Goal: Transaction & Acquisition: Subscribe to service/newsletter

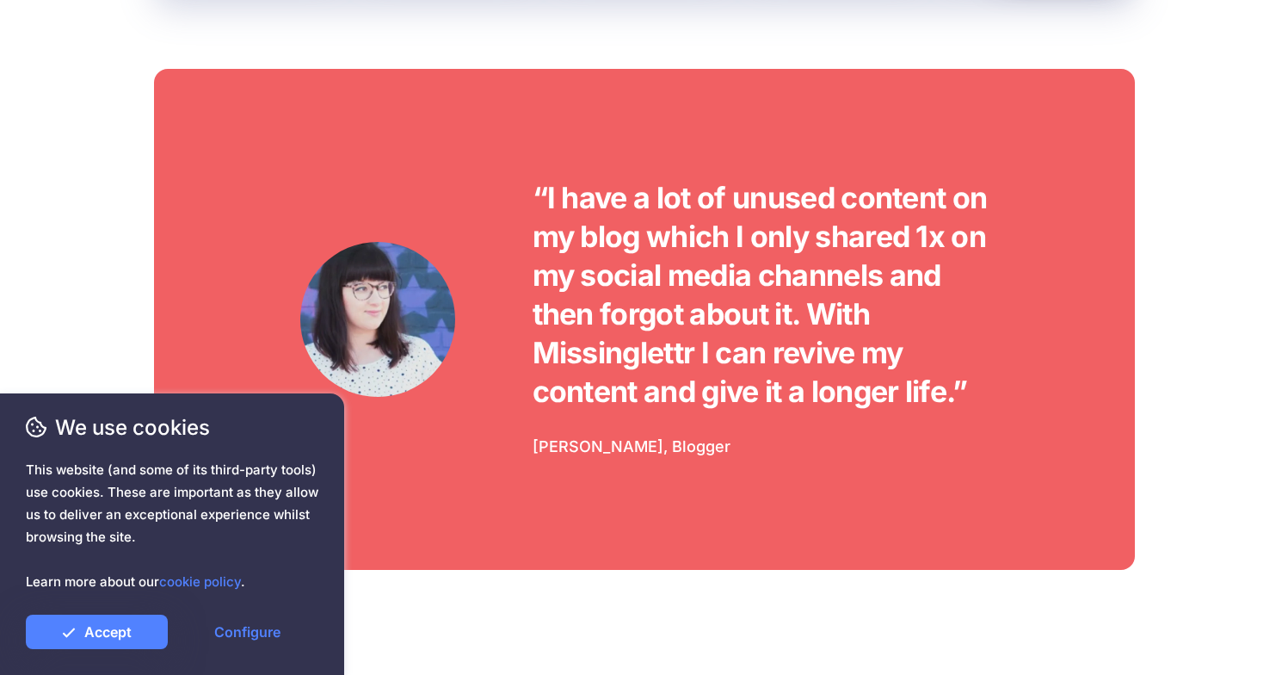
scroll to position [6497, 0]
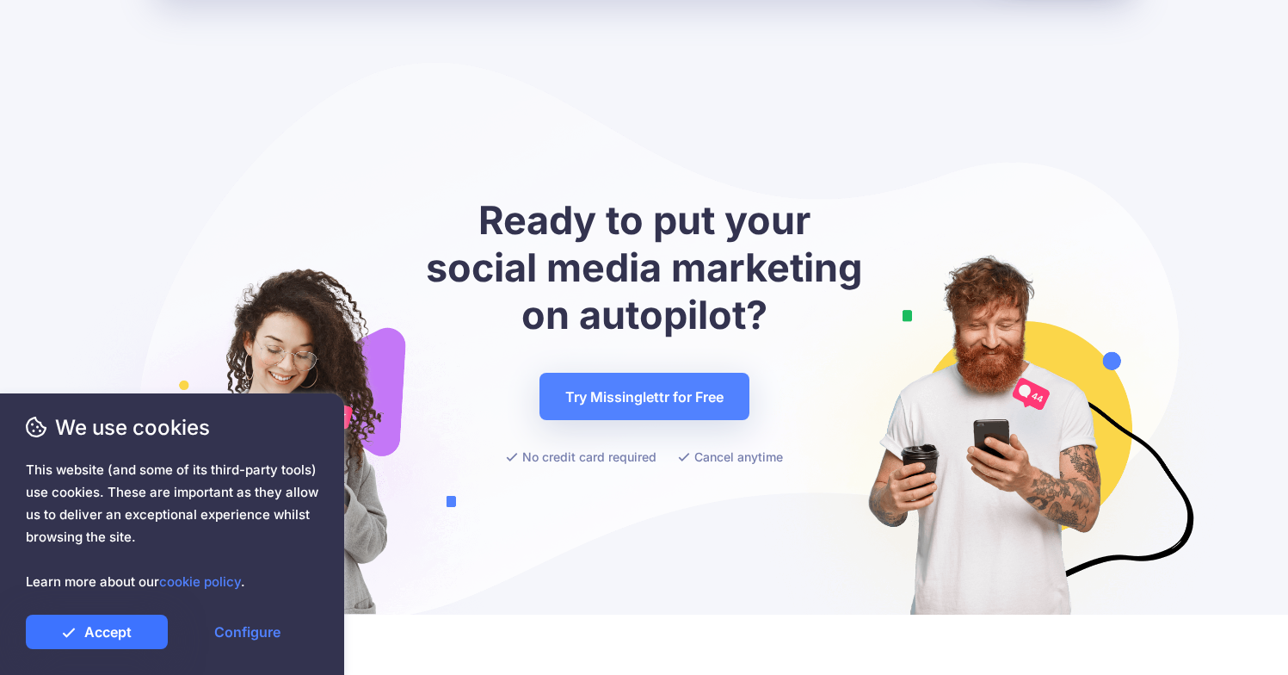
click at [127, 633] on link "Accept" at bounding box center [97, 631] width 142 height 34
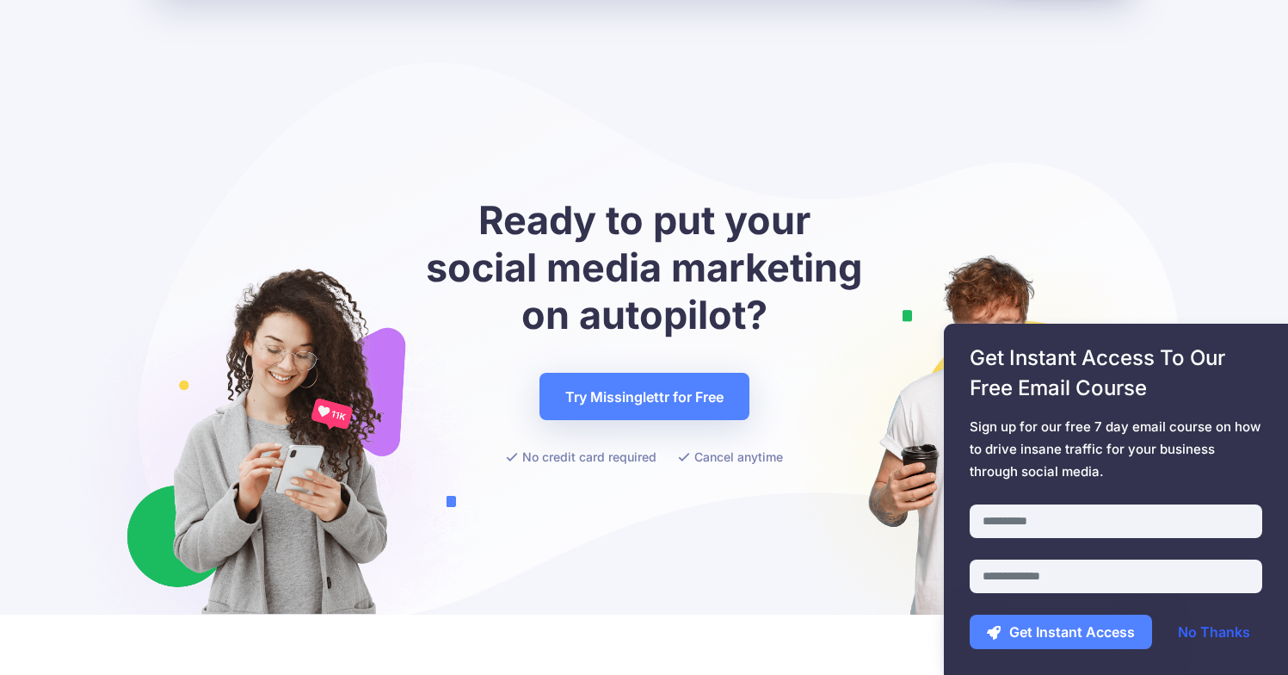
click at [1203, 629] on link "No Thanks" at bounding box center [1214, 631] width 107 height 34
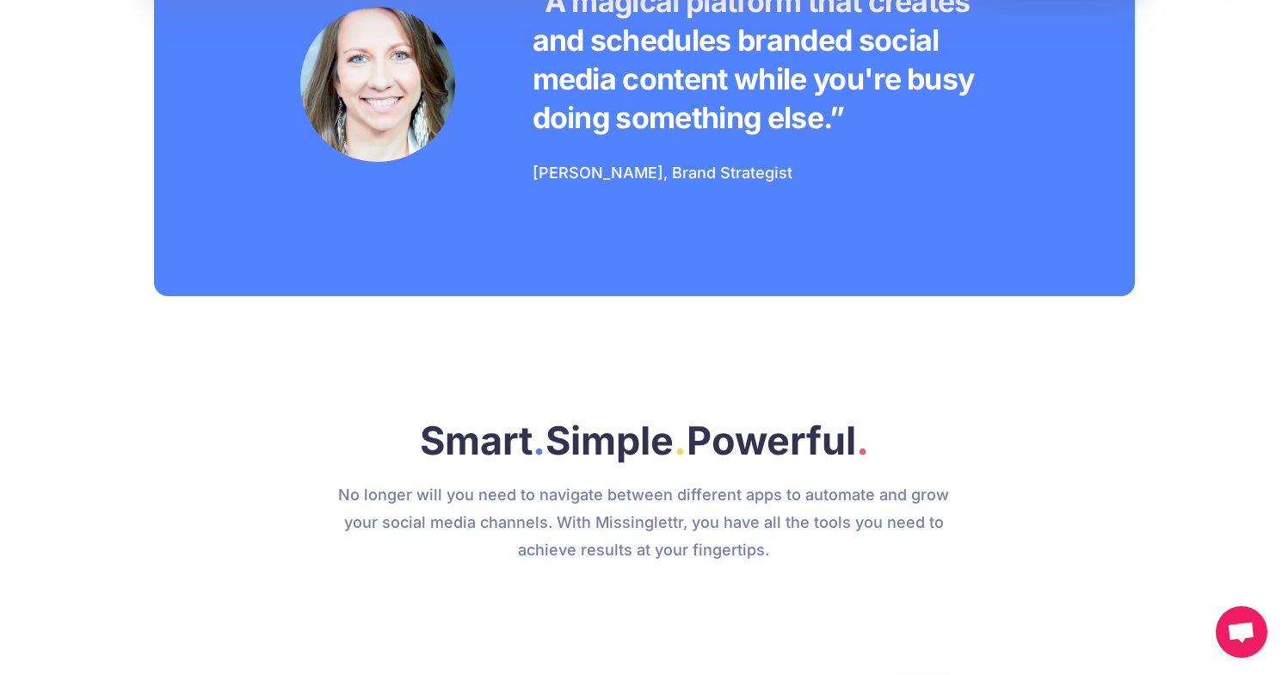
scroll to position [0, 0]
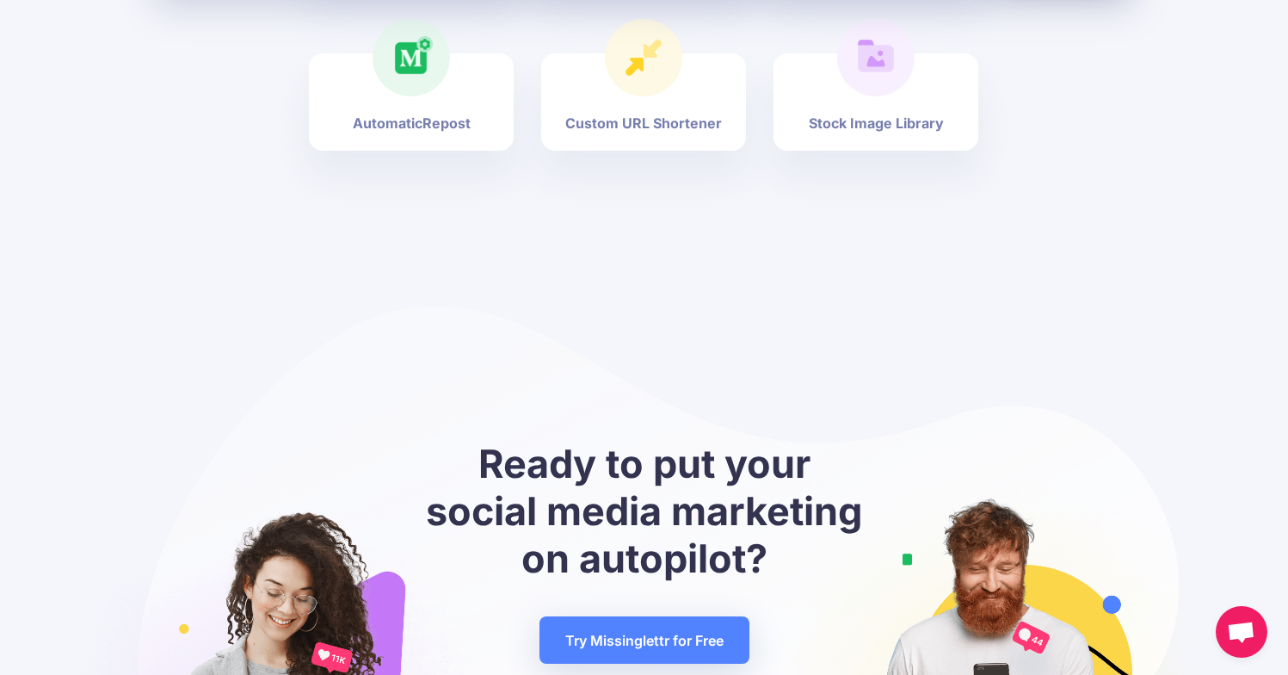
scroll to position [6736, 0]
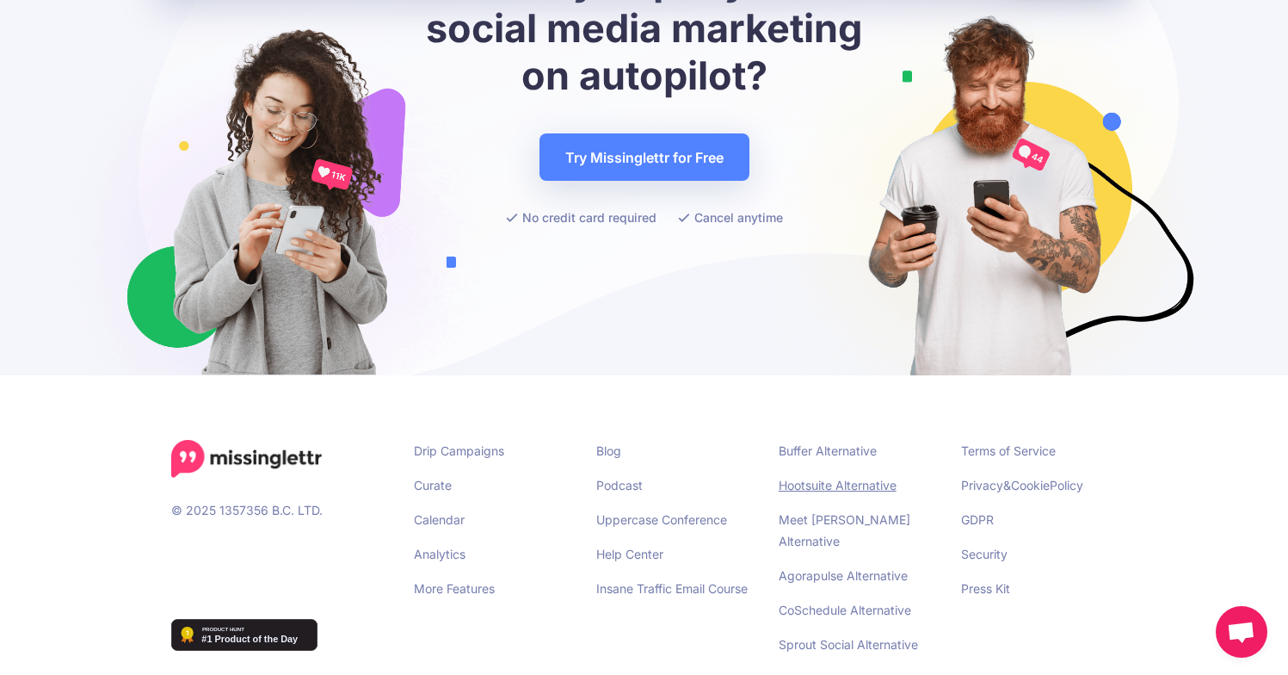
click at [871, 478] on link "Hootsuite Alternative" at bounding box center [838, 485] width 118 height 15
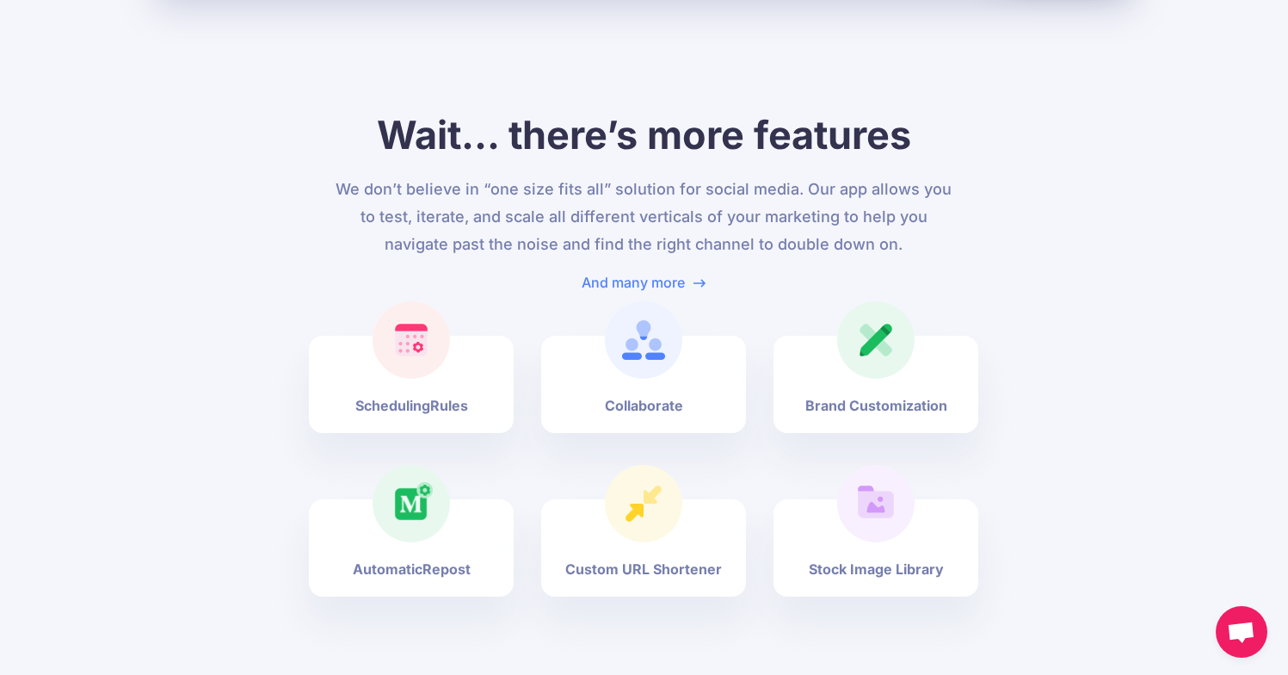
scroll to position [6322, 0]
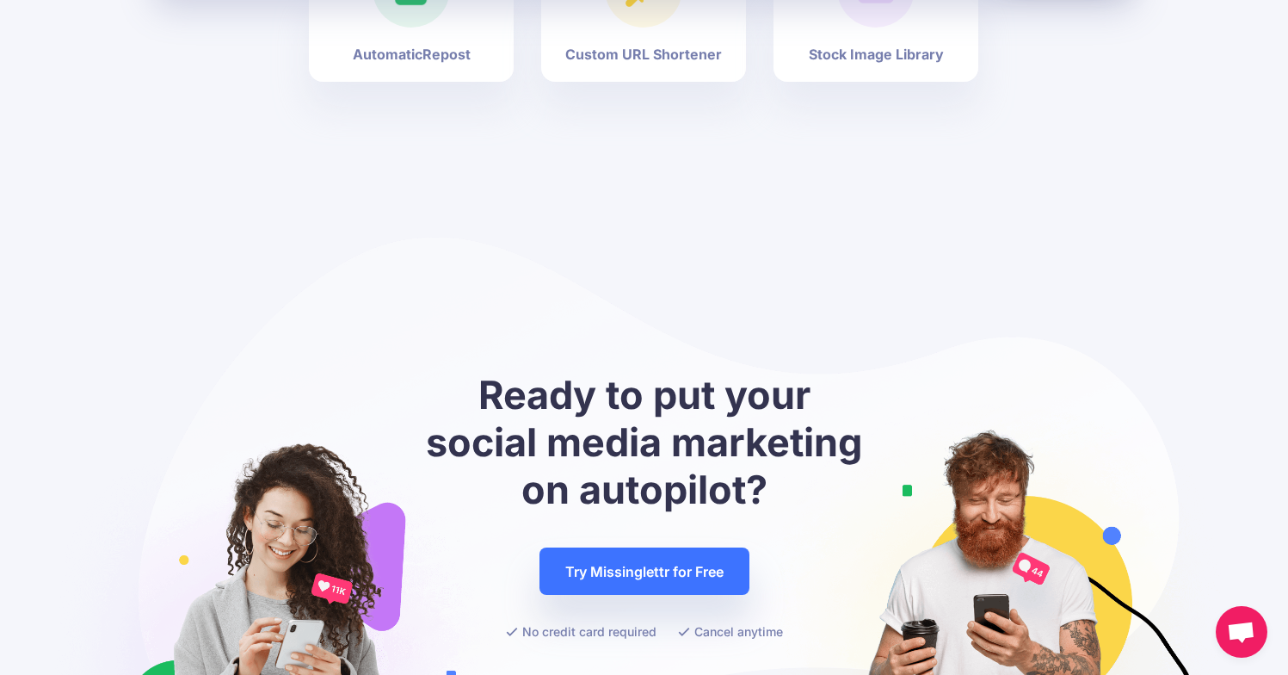
click at [630, 547] on link "Try Missinglettr for Free" at bounding box center [645, 570] width 210 height 47
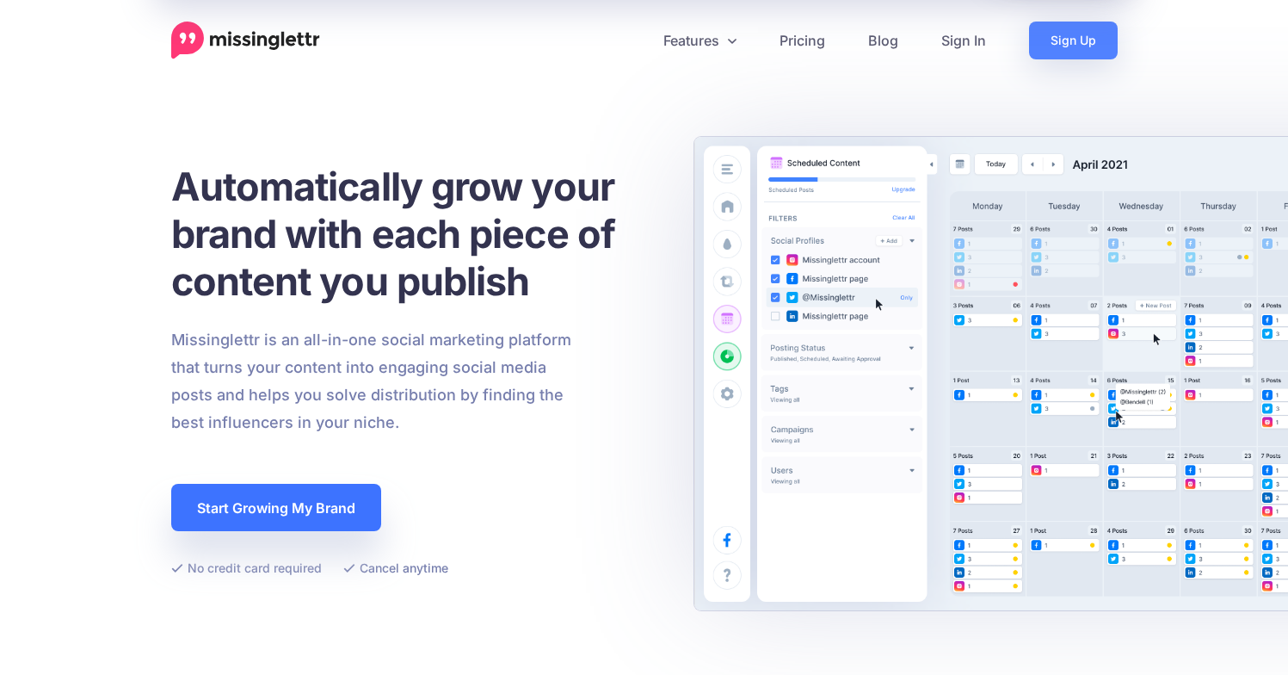
click at [354, 491] on link "Start Growing My Brand" at bounding box center [276, 507] width 210 height 47
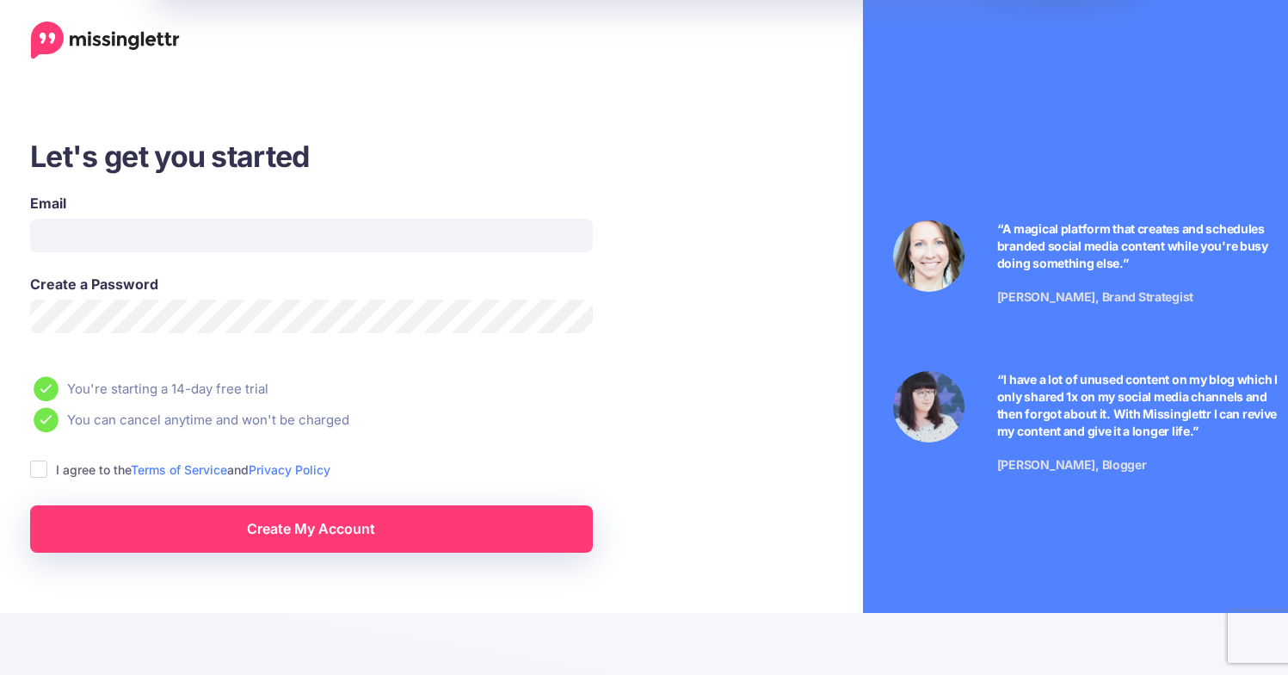
click at [120, 215] on div "Email" at bounding box center [311, 222] width 563 height 59
click at [114, 268] on div "Email" at bounding box center [311, 233] width 589 height 81
click at [127, 254] on div "Email" at bounding box center [311, 233] width 589 height 81
click at [132, 241] on input "Email" at bounding box center [311, 236] width 563 height 34
type input "**********"
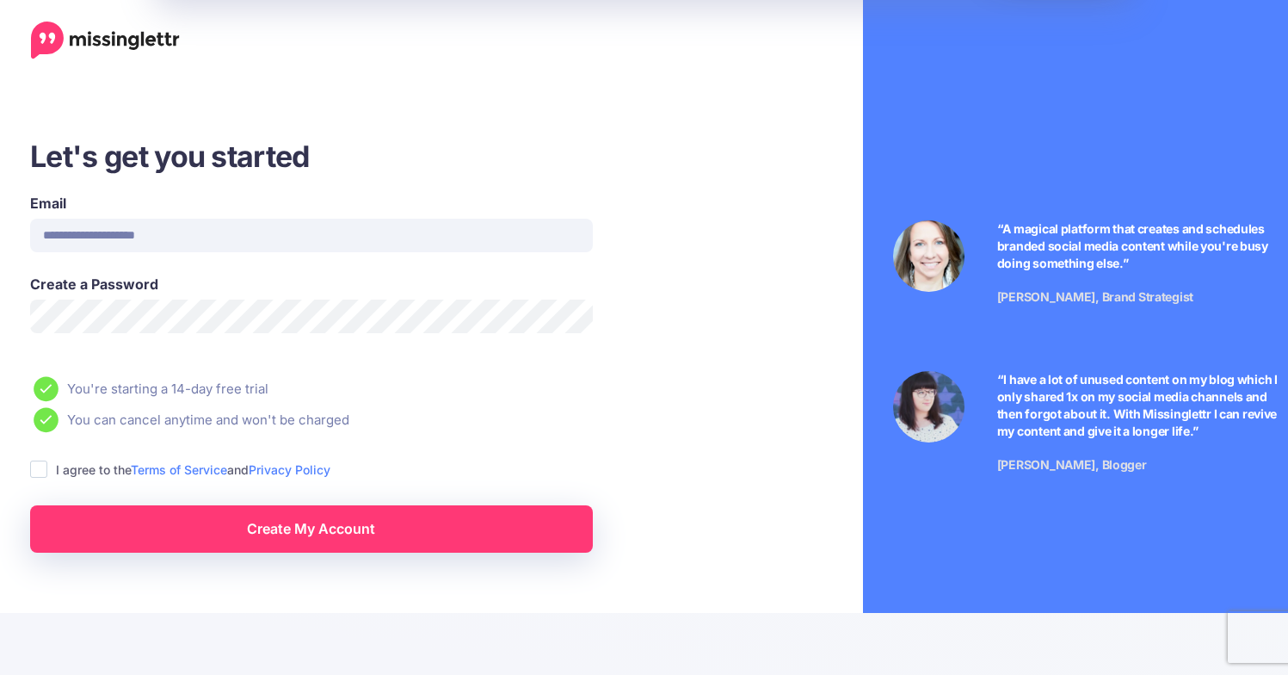
click at [41, 465] on ins at bounding box center [38, 468] width 17 height 17
click at [161, 542] on link "Create My Account" at bounding box center [311, 528] width 563 height 47
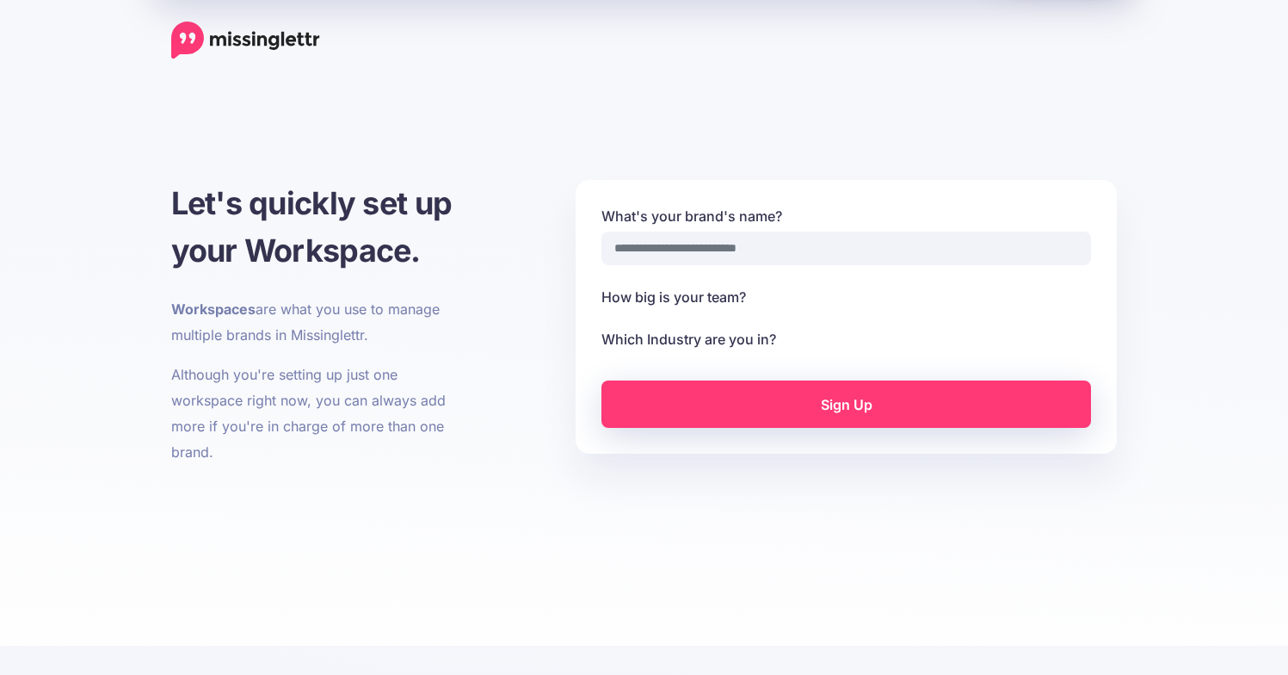
select select
drag, startPoint x: 0, startPoint y: 0, endPoint x: 758, endPoint y: 250, distance: 798.5
click at [758, 250] on input "What's your brand's name?" at bounding box center [847, 249] width 490 height 34
select select
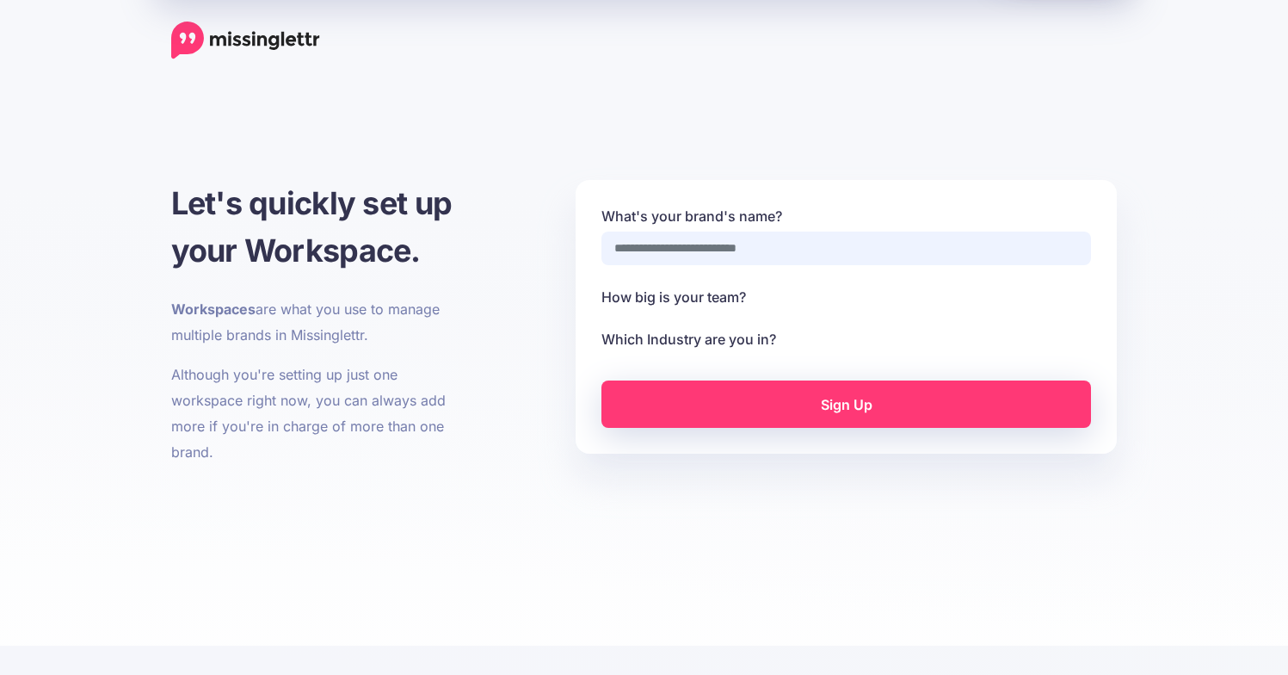
select select
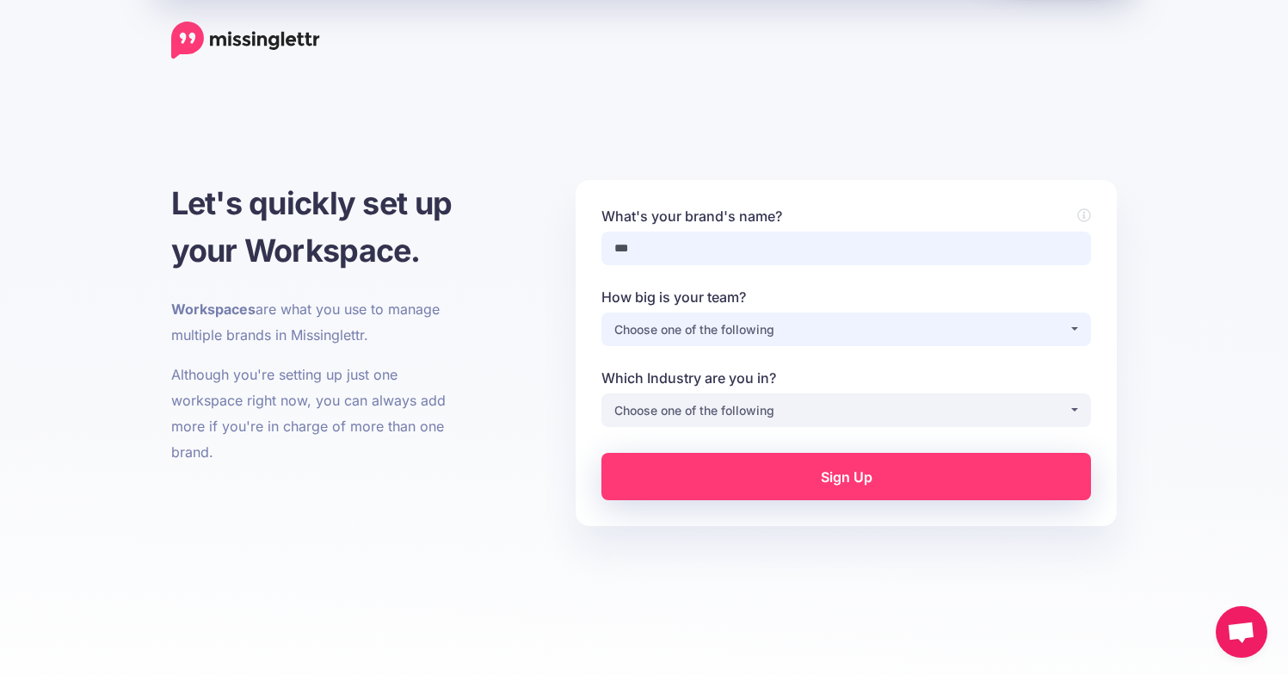
type input "***"
click at [770, 321] on div "Choose one of the following" at bounding box center [841, 329] width 454 height 21
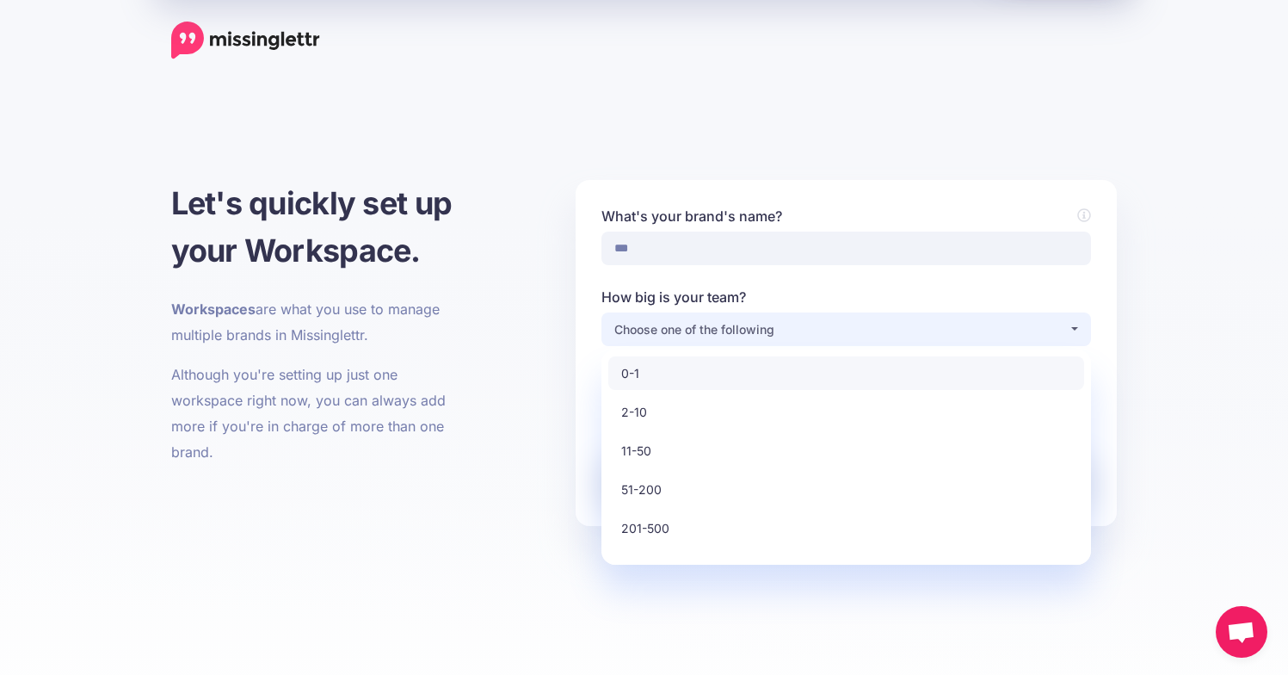
click at [758, 370] on link "0-1" at bounding box center [846, 373] width 476 height 34
select select "*"
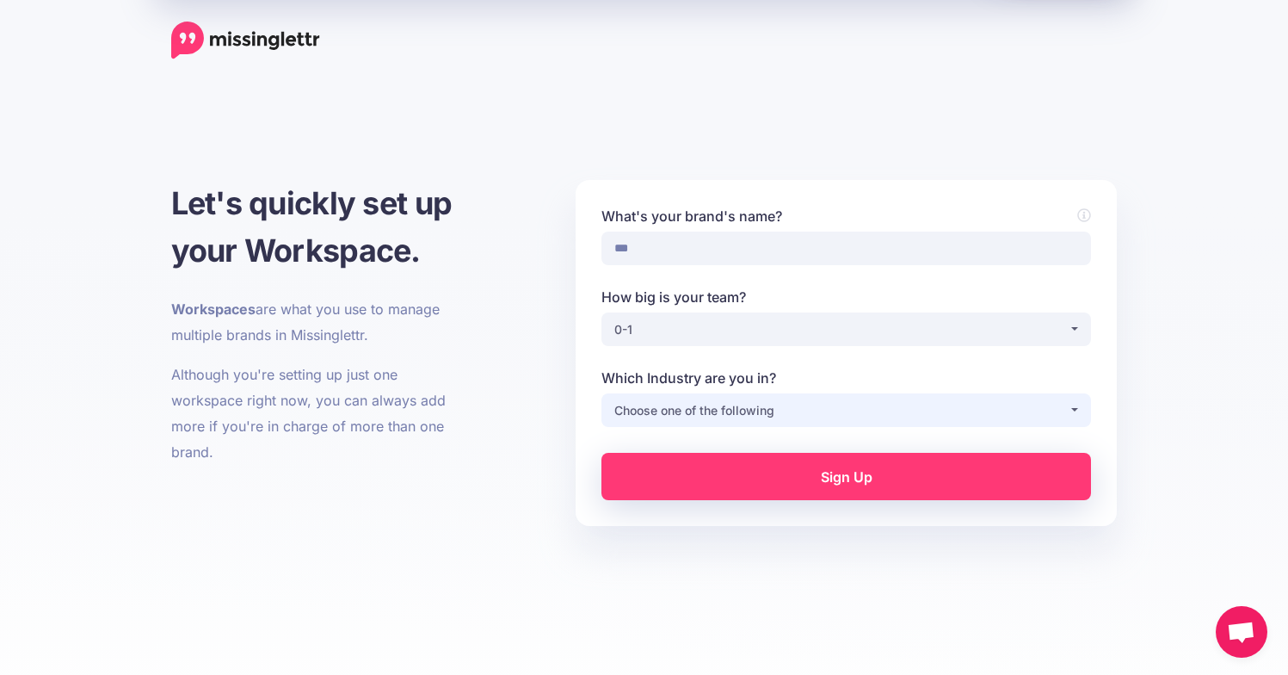
click at [750, 398] on button "Choose one of the following" at bounding box center [847, 410] width 490 height 34
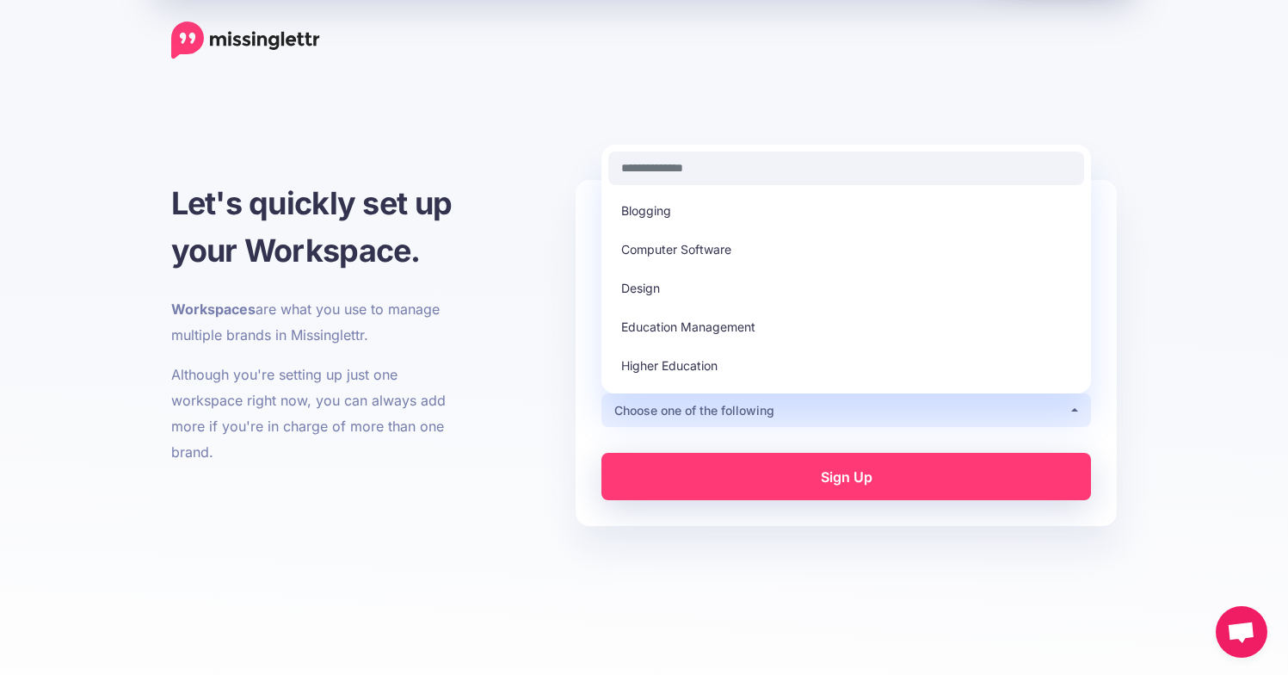
click at [766, 269] on ul "Blogging Computer Software Design Education Management Higher Education Hospita…" at bounding box center [846, 540] width 476 height 692
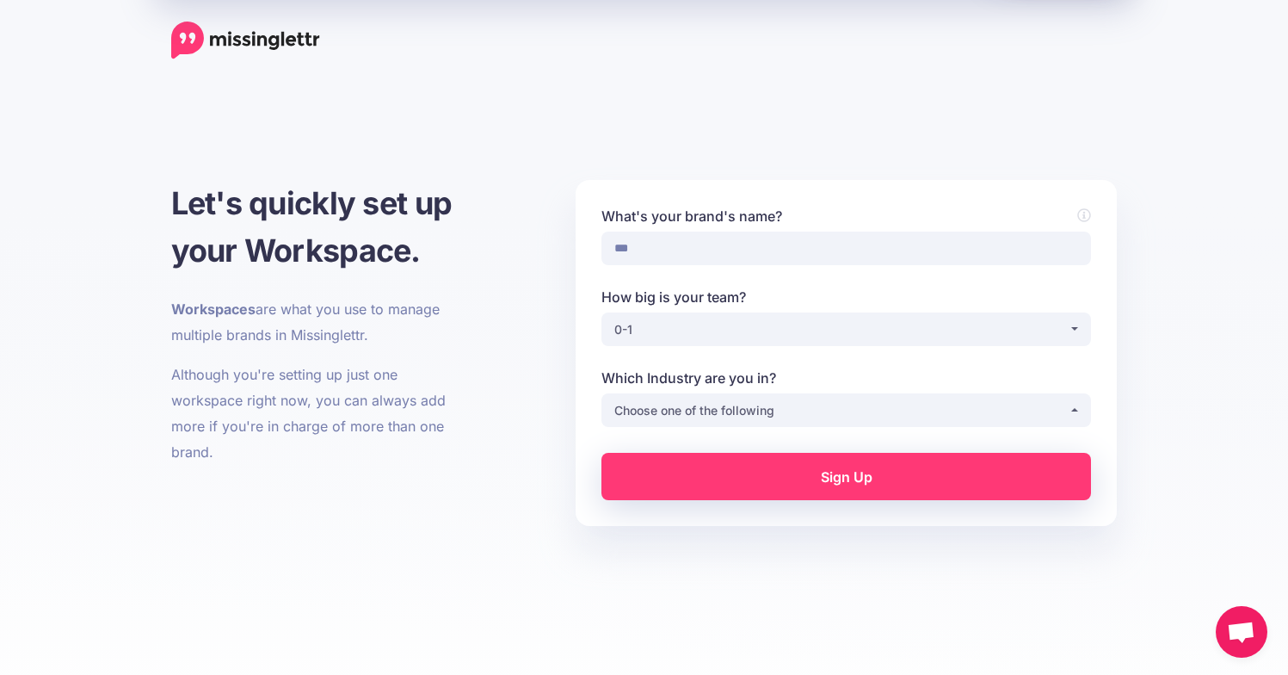
click at [729, 479] on link "Sign Up" at bounding box center [847, 476] width 490 height 47
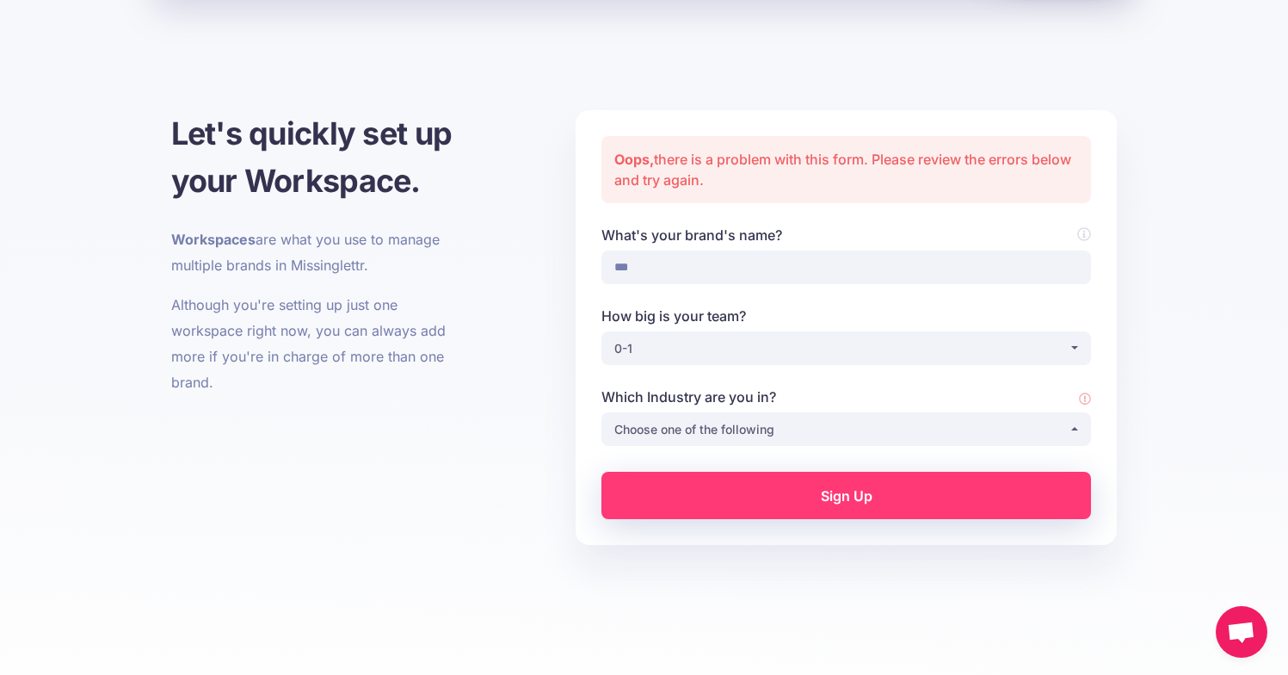
click at [725, 414] on div "**********" at bounding box center [847, 335] width 516 height 221
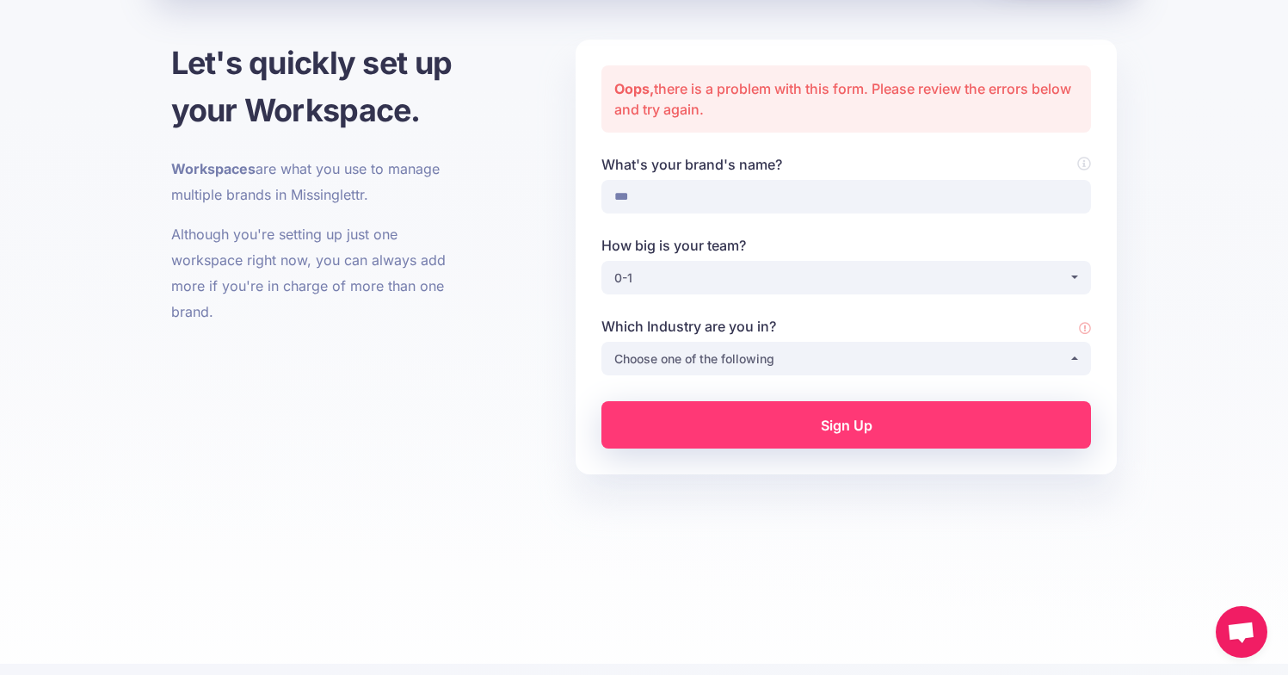
scroll to position [141, 0]
click at [715, 338] on div "**********" at bounding box center [847, 344] width 490 height 59
click at [739, 336] on div "**********" at bounding box center [847, 344] width 490 height 59
click at [738, 343] on button "Choose one of the following" at bounding box center [847, 358] width 490 height 34
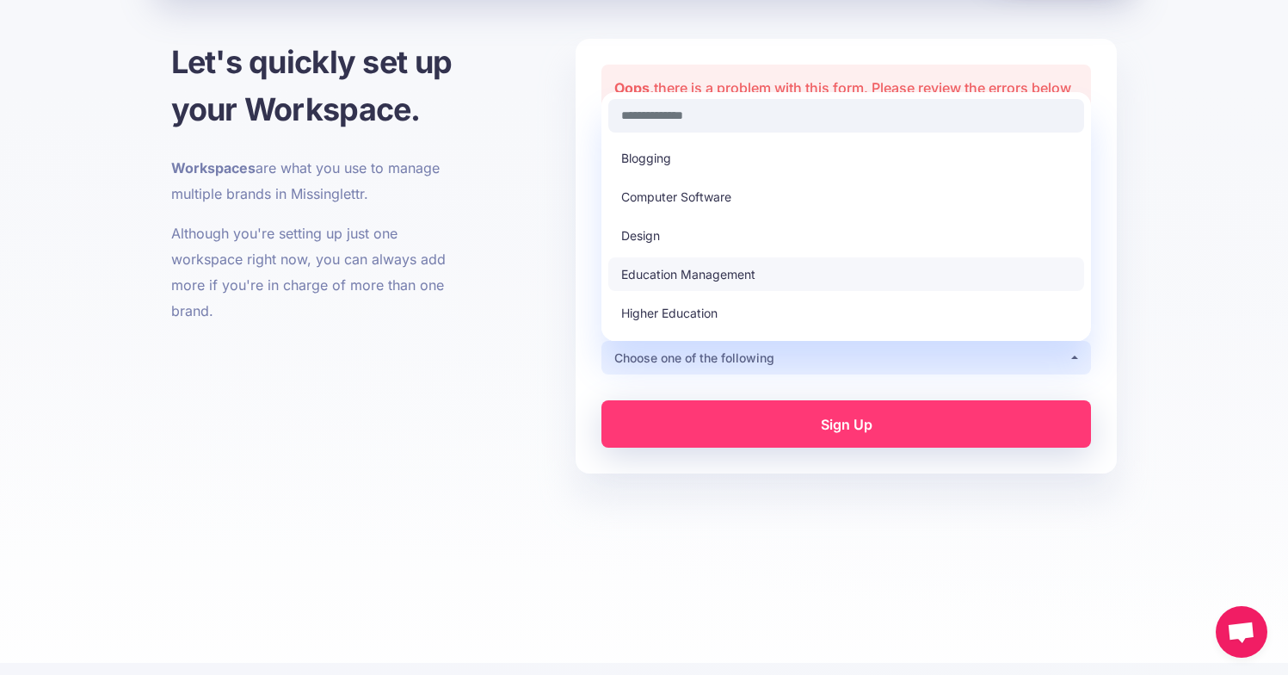
click at [742, 267] on span "Education Management" at bounding box center [688, 274] width 134 height 21
select select "**********"
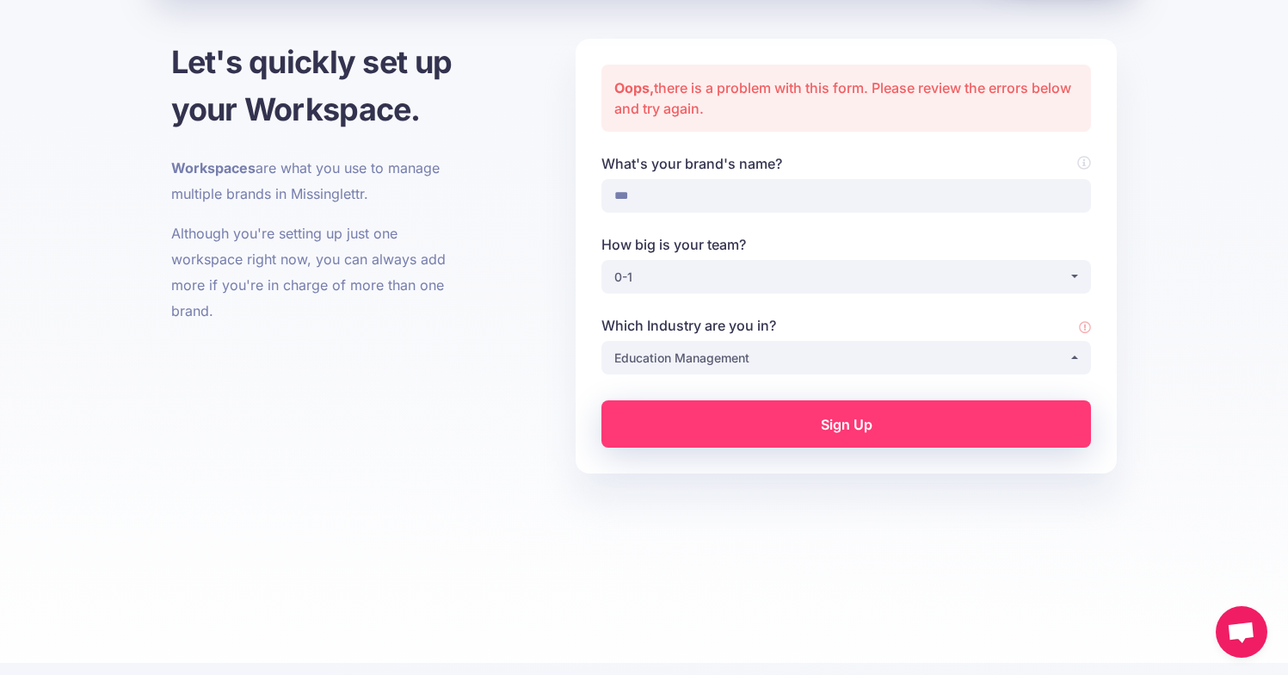
click at [756, 407] on link "Sign Up" at bounding box center [847, 423] width 490 height 47
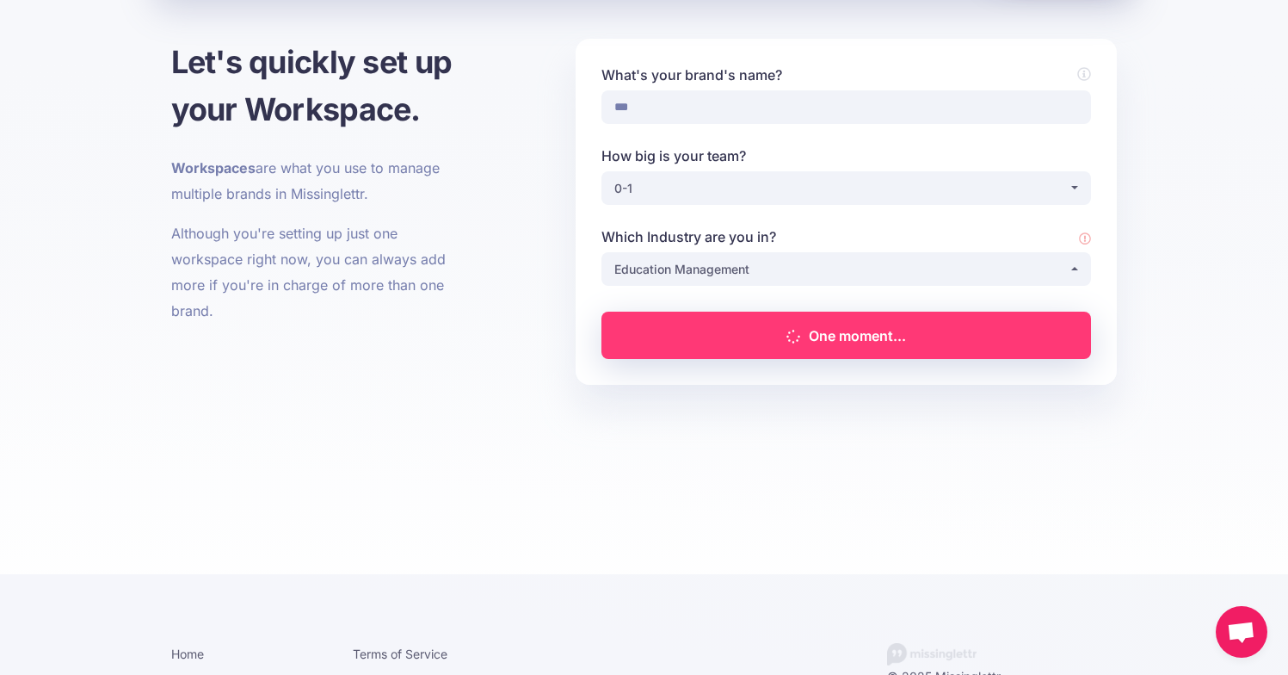
scroll to position [195, 0]
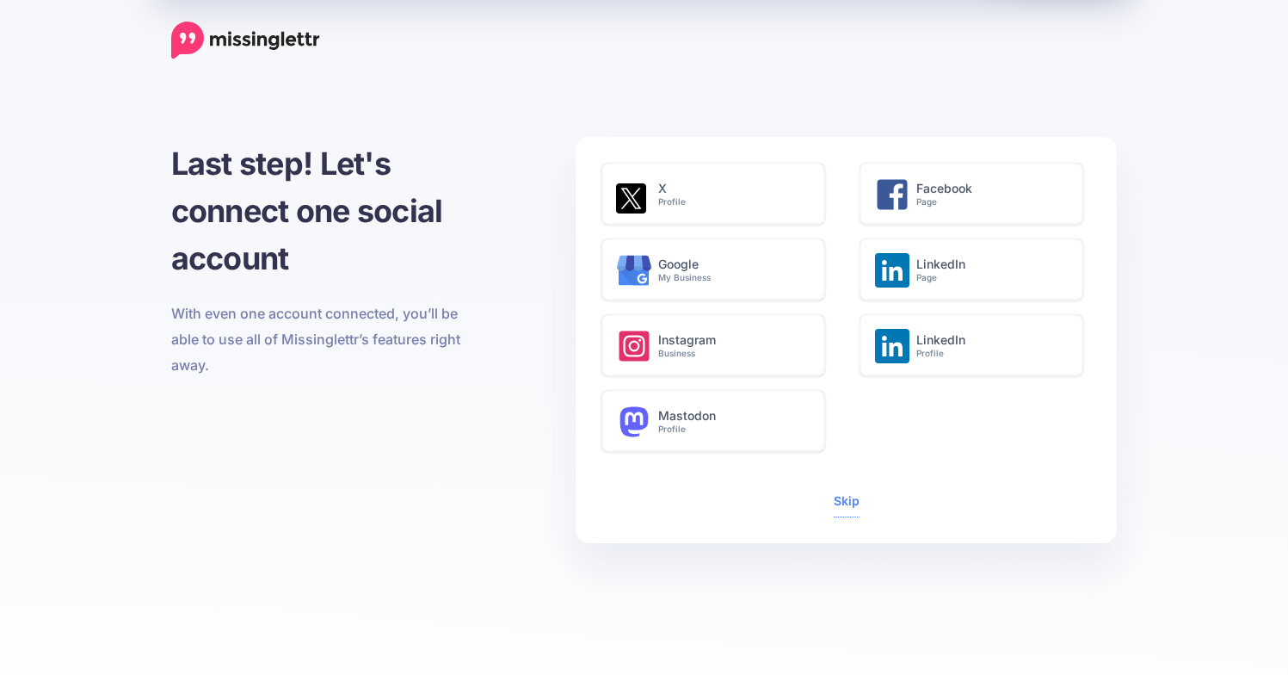
click at [843, 528] on div "X Profile Facebook Page Google My Business LinkedIn Page Instagram Business Lin…" at bounding box center [846, 340] width 541 height 406
click at [846, 516] on span "Skip" at bounding box center [847, 502] width 26 height 30
click at [841, 499] on link "Skip" at bounding box center [847, 500] width 26 height 15
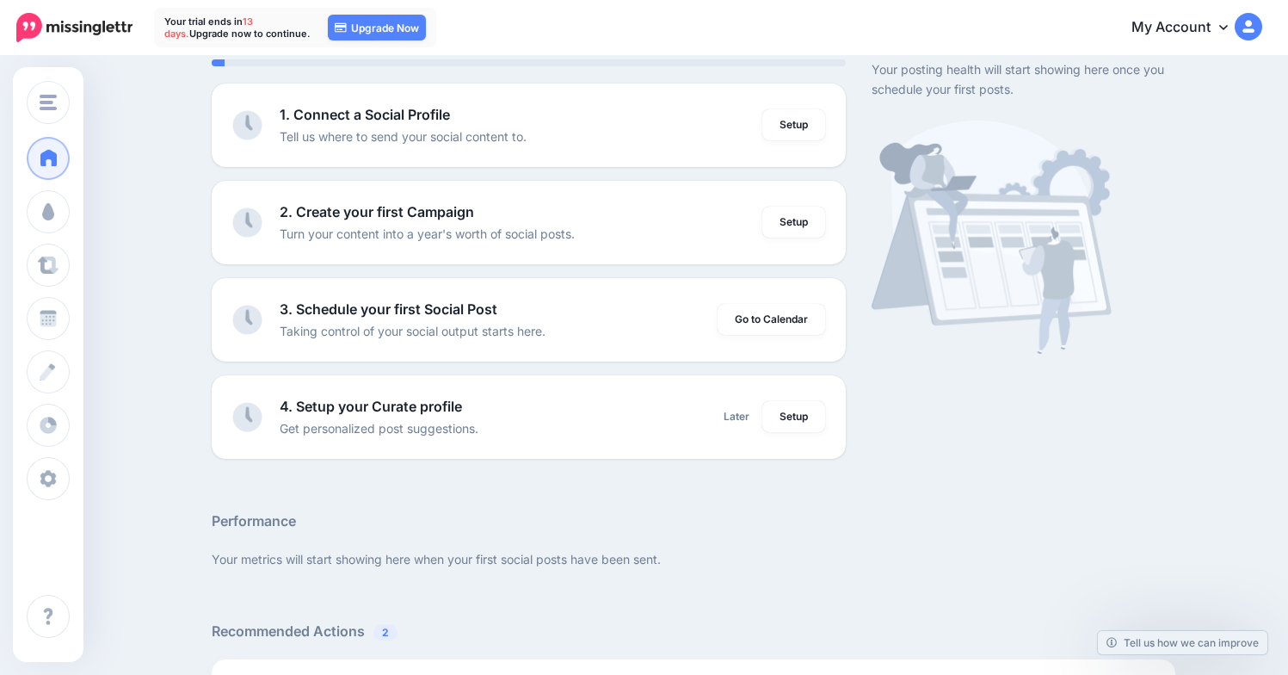
scroll to position [166, 0]
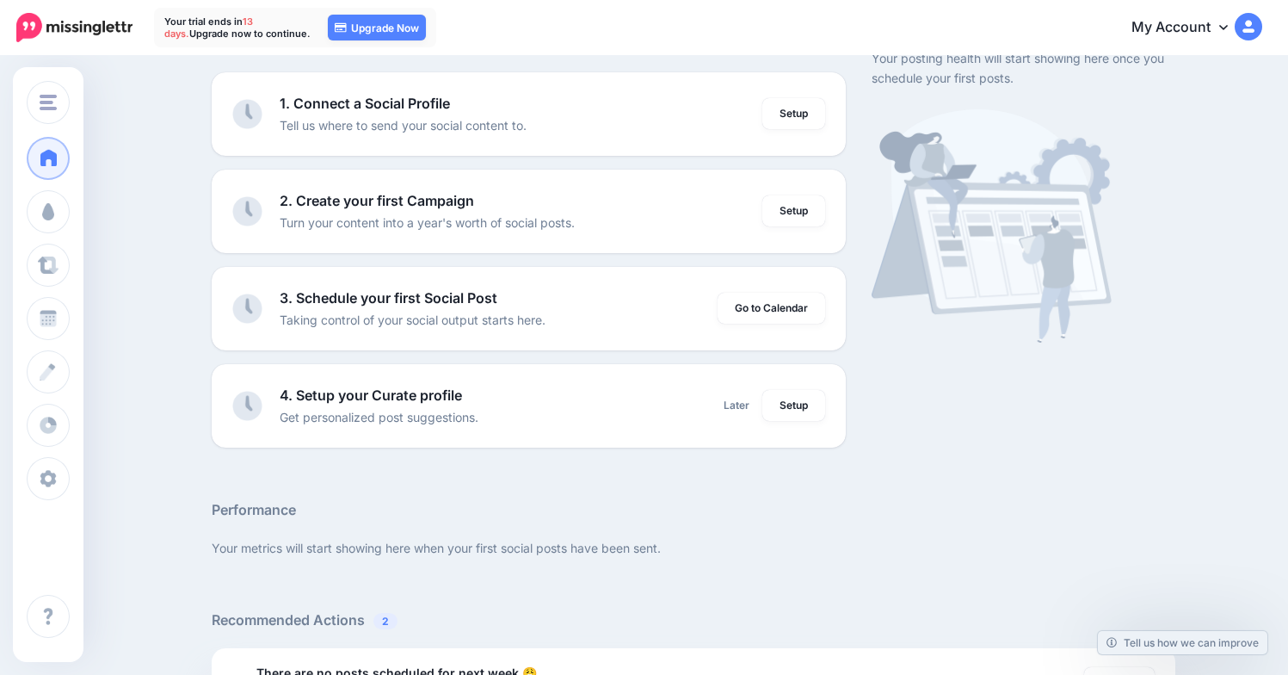
click at [1242, 23] on link "My Account" at bounding box center [1188, 28] width 148 height 42
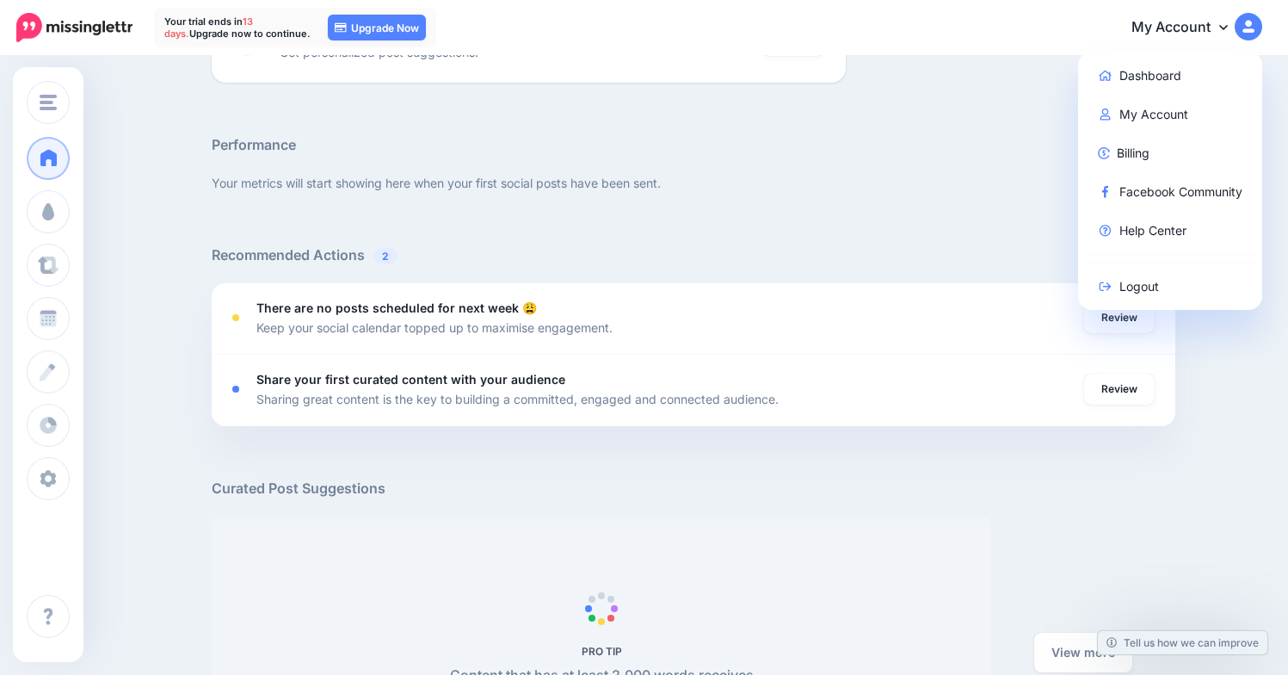
scroll to position [928, 0]
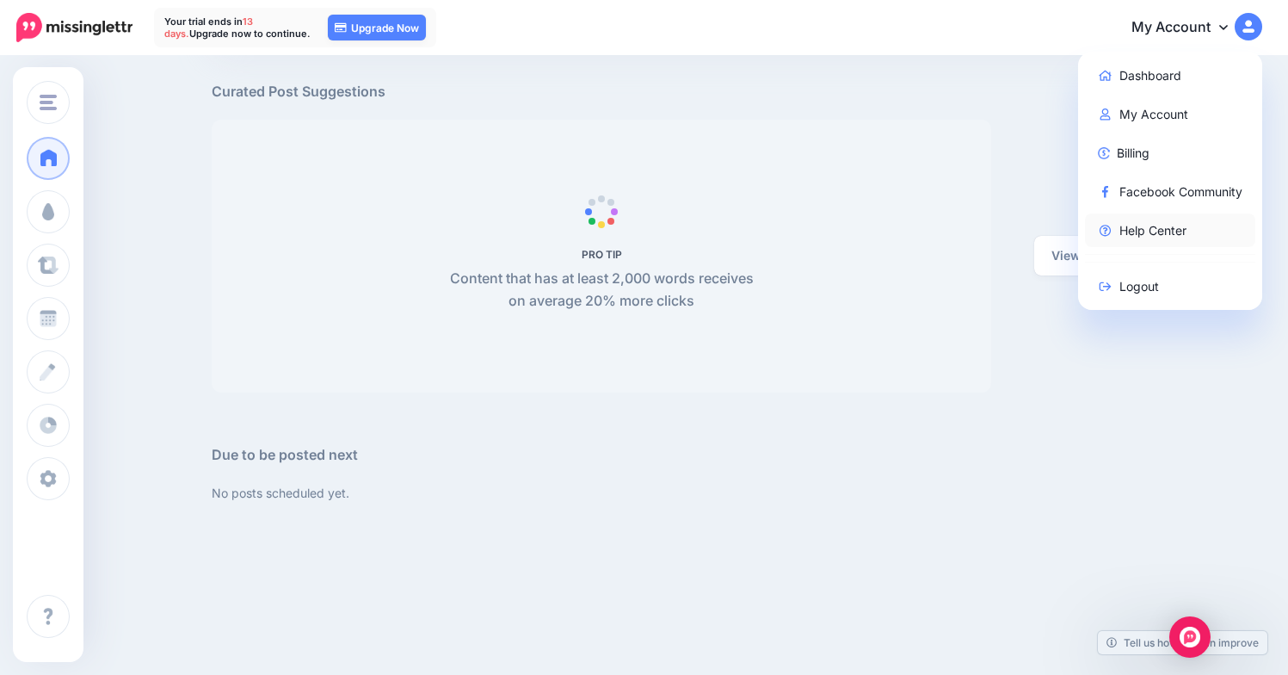
click at [1213, 225] on link "Help Center" at bounding box center [1170, 230] width 171 height 34
